Goal: Find specific page/section: Find specific page/section

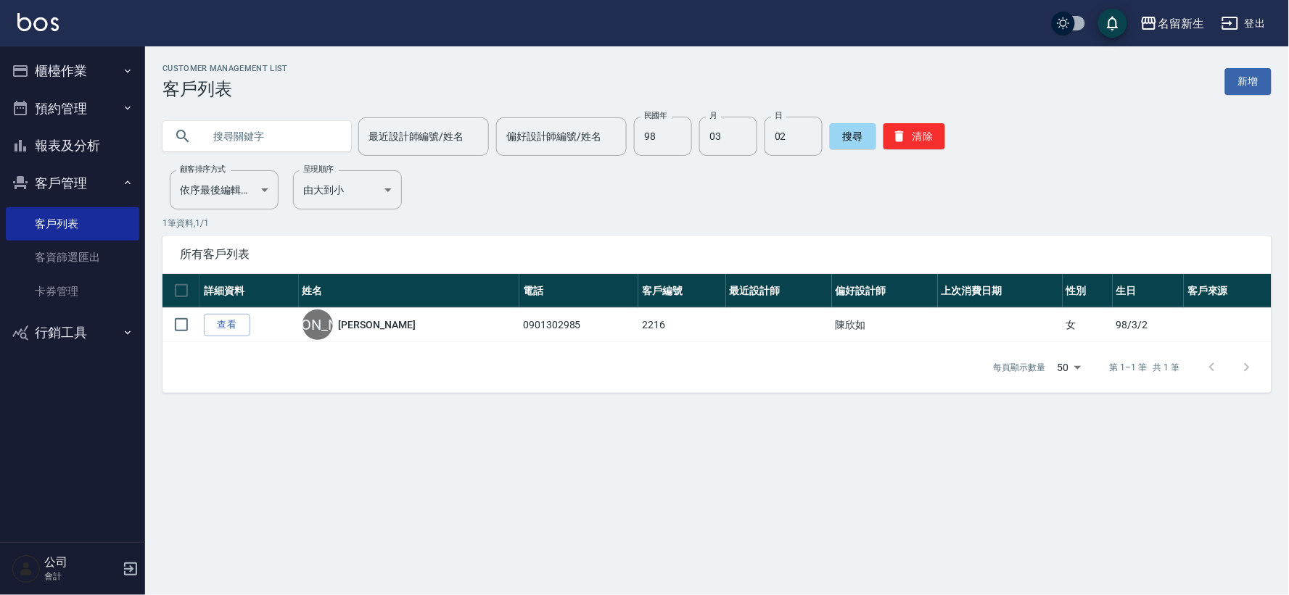
click at [301, 476] on div "Customer Management List 客戶列表 新增 最近設計師編號/姓名 最近設計師編號/姓名 偏好設計師編號/姓名 偏好設計師編號/姓名 民國…" at bounding box center [644, 297] width 1289 height 595
click at [914, 152] on div "搜尋 清除" at bounding box center [887, 136] width 115 height 39
click at [901, 131] on button "清除" at bounding box center [914, 136] width 62 height 26
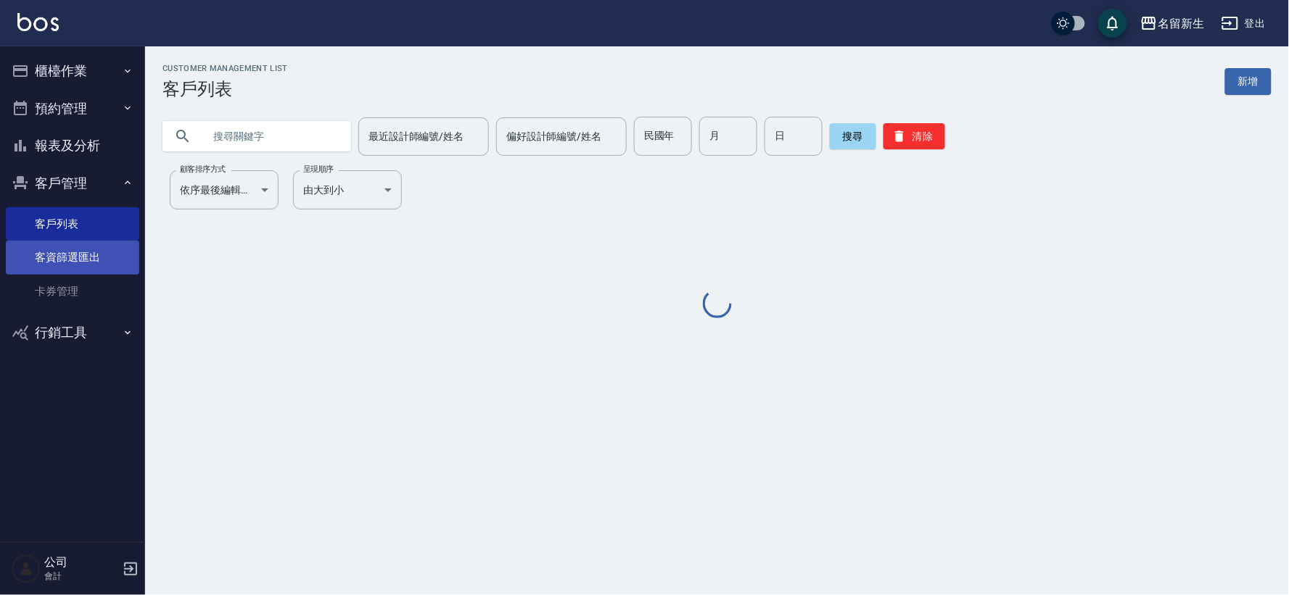
click at [63, 247] on link "客資篩選匯出" at bounding box center [72, 257] width 133 height 33
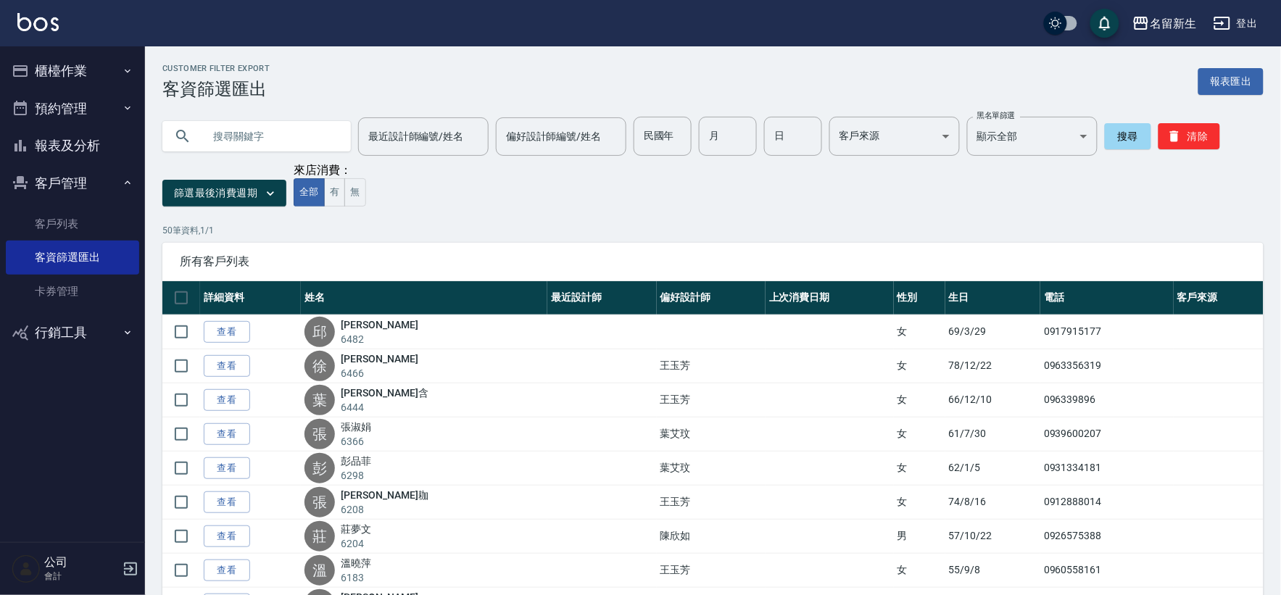
drag, startPoint x: 104, startPoint y: 211, endPoint x: 407, endPoint y: 9, distance: 364.4
click at [104, 211] on link "客戶列表" at bounding box center [72, 223] width 133 height 33
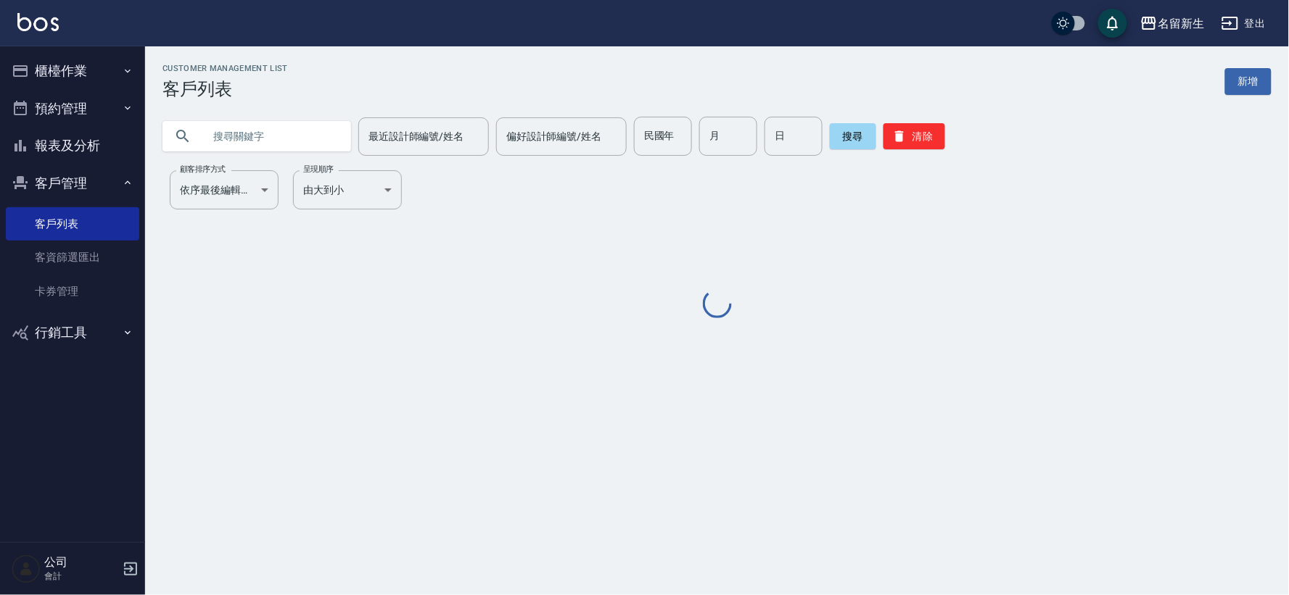
click at [257, 138] on input "text" at bounding box center [271, 136] width 136 height 39
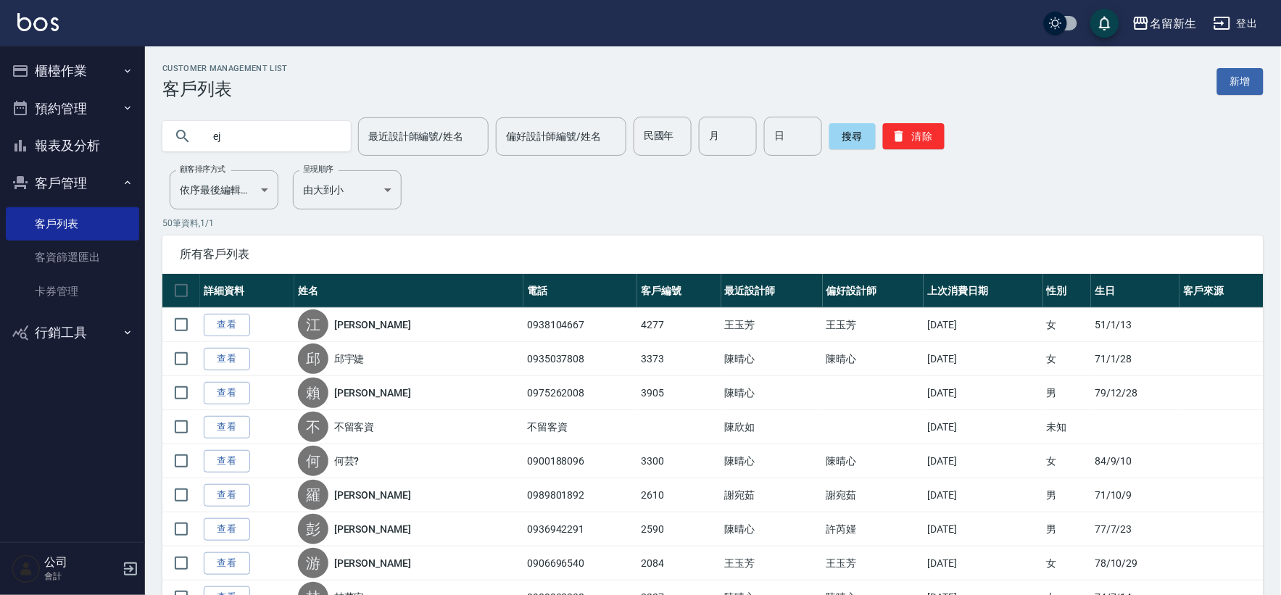
type input "e"
